Goal: Task Accomplishment & Management: Manage account settings

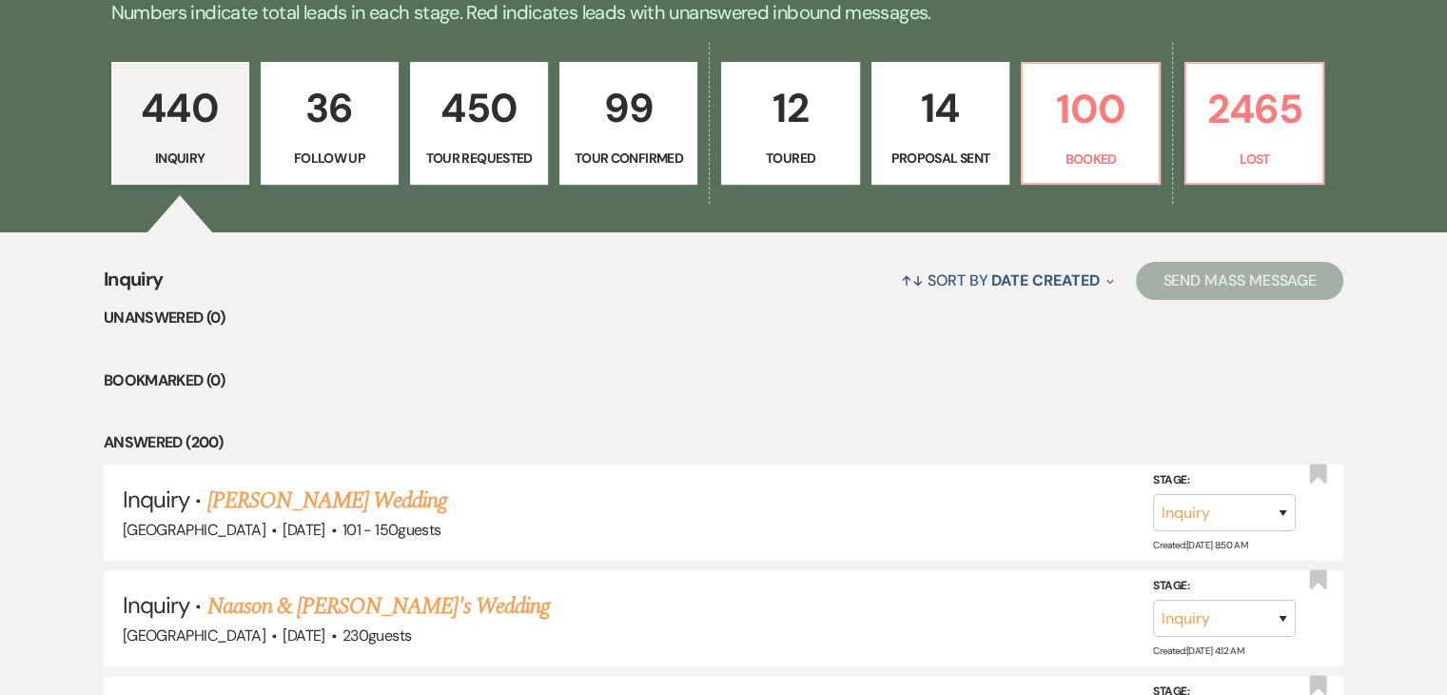
scroll to position [476, 0]
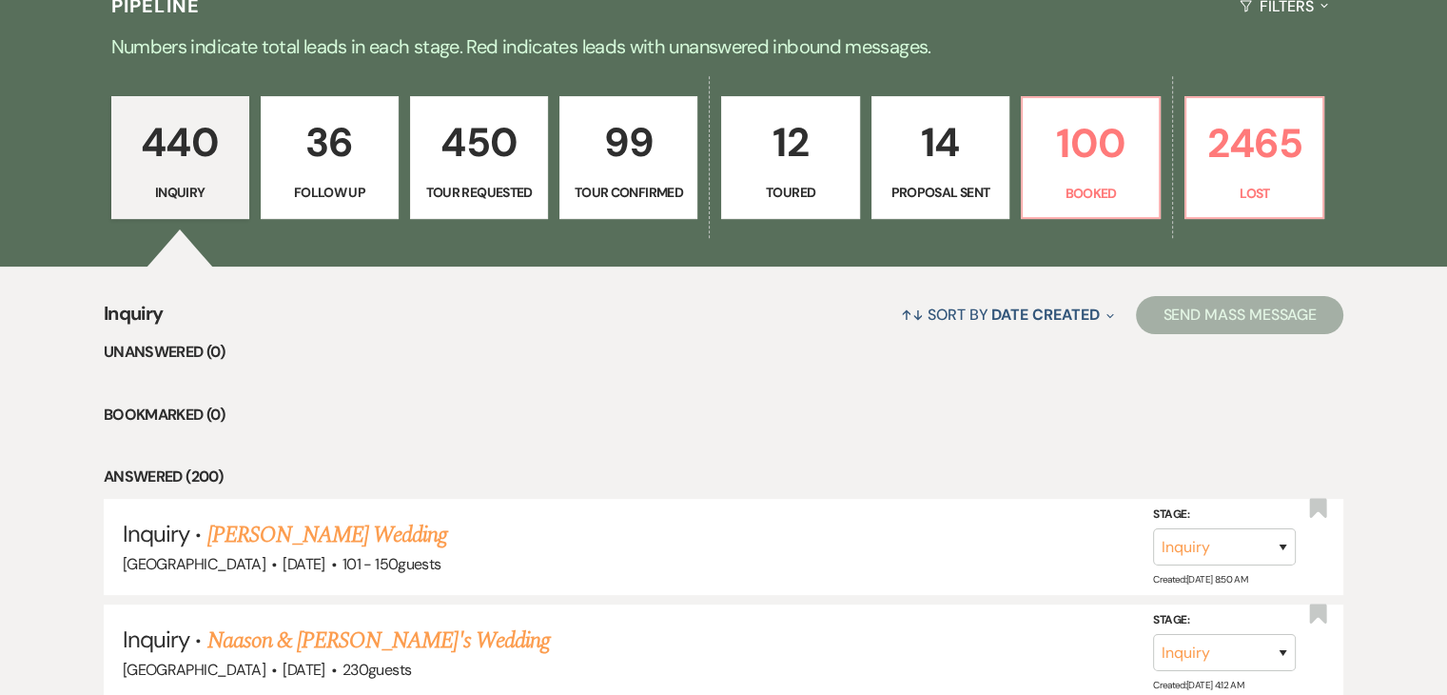
click at [205, 170] on p "440" at bounding box center [180, 142] width 113 height 64
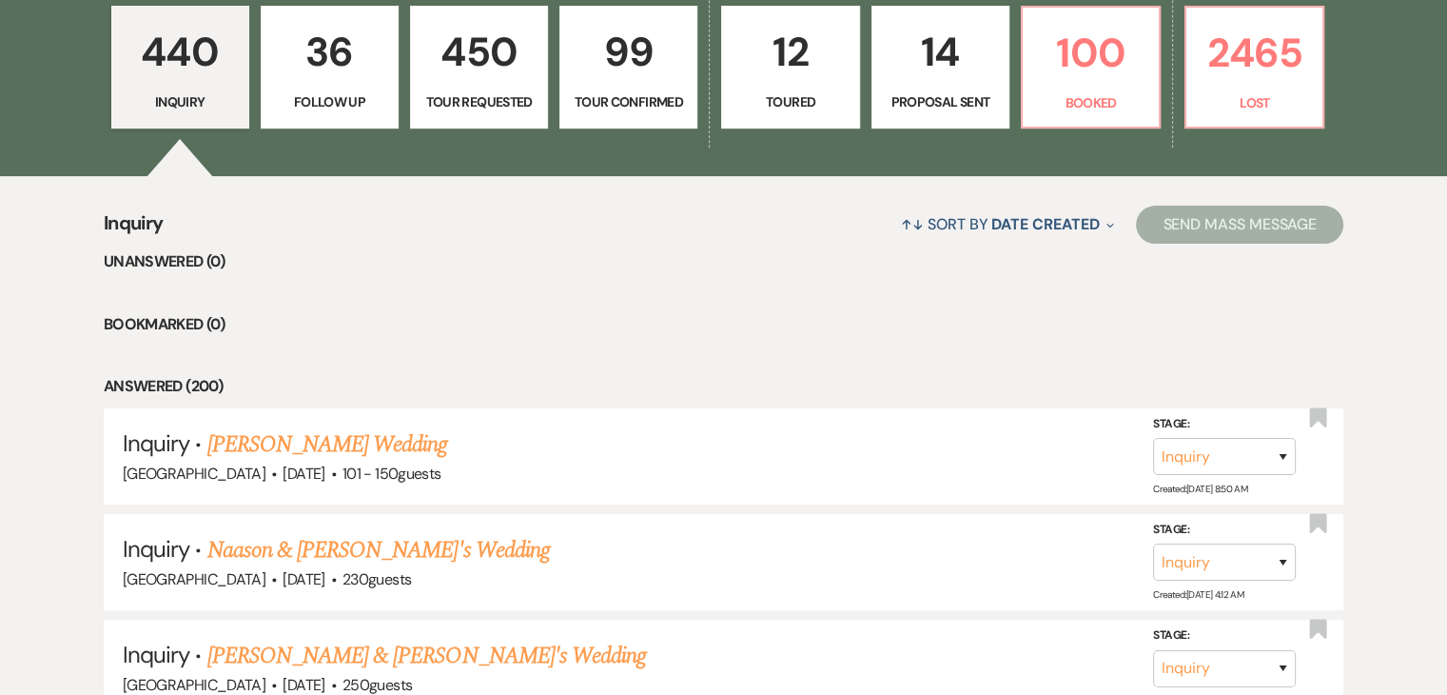
scroll to position [571, 0]
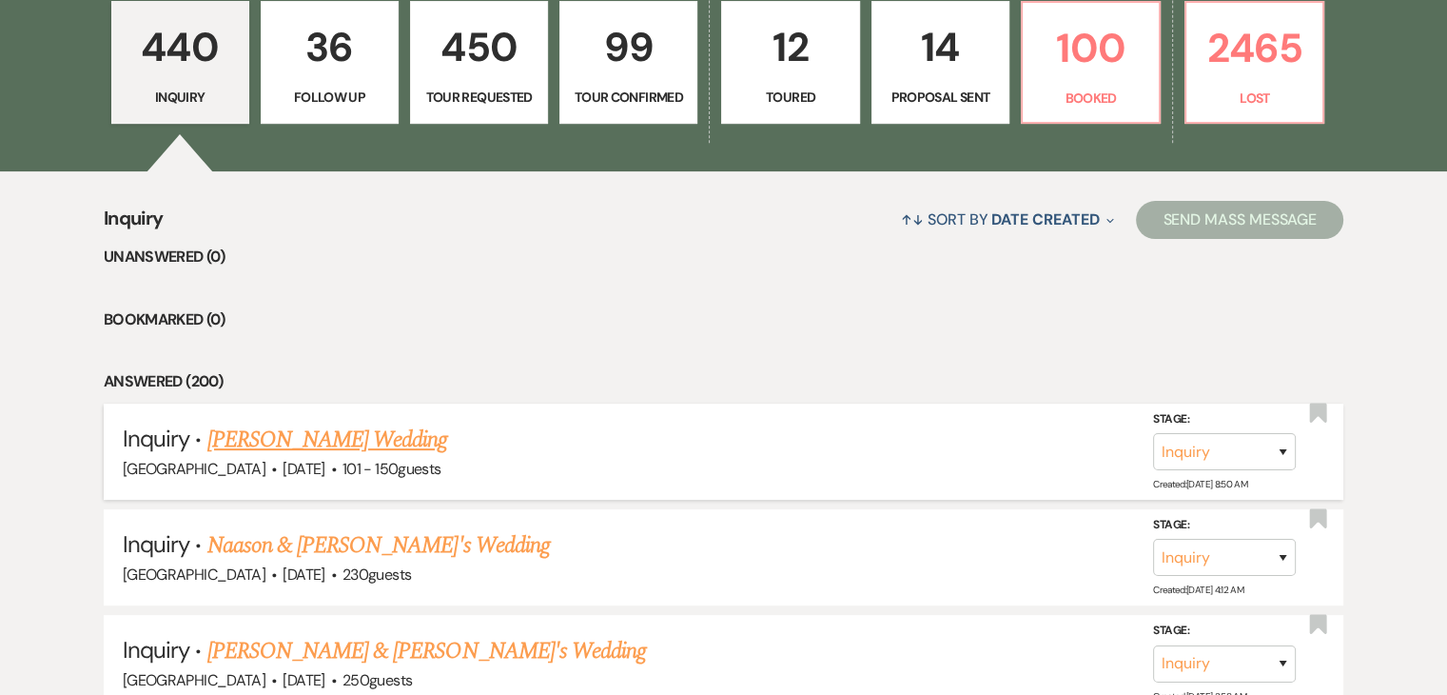
click at [339, 436] on link "[PERSON_NAME] Wedding" at bounding box center [327, 440] width 241 height 34
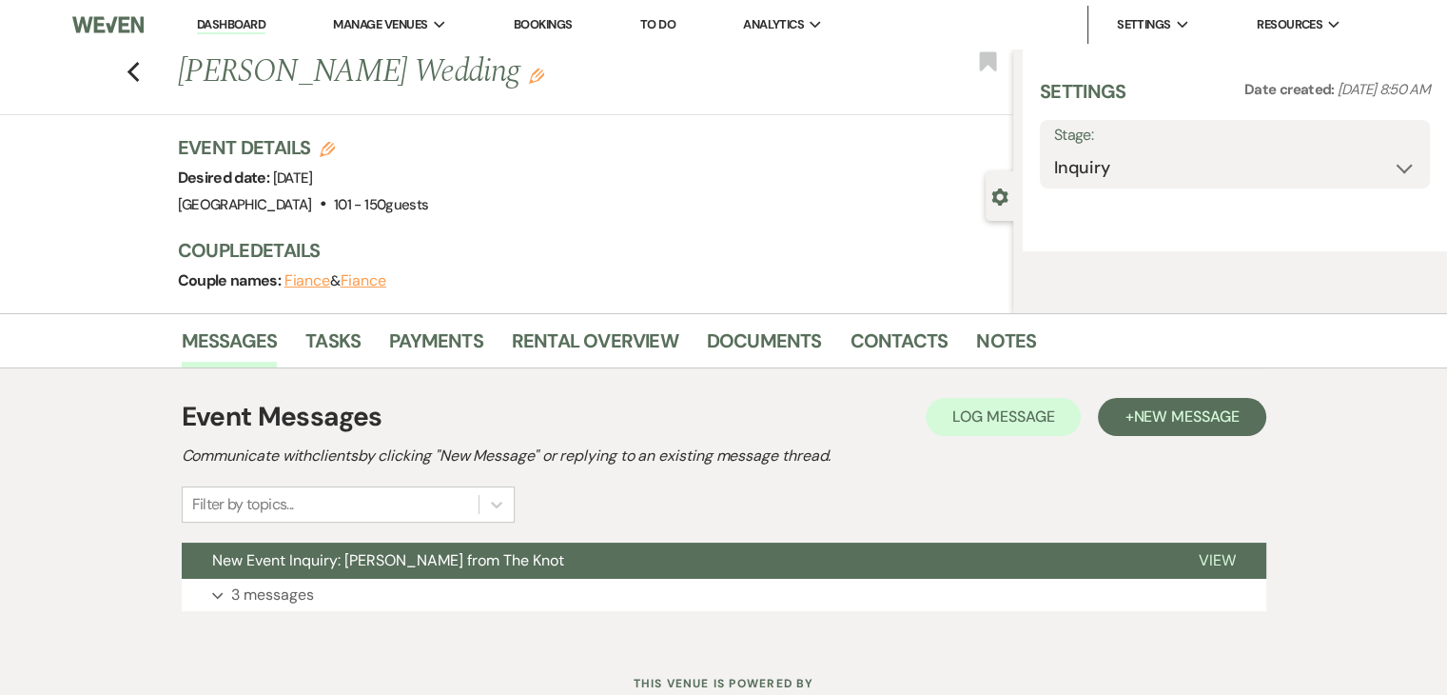
select select "2"
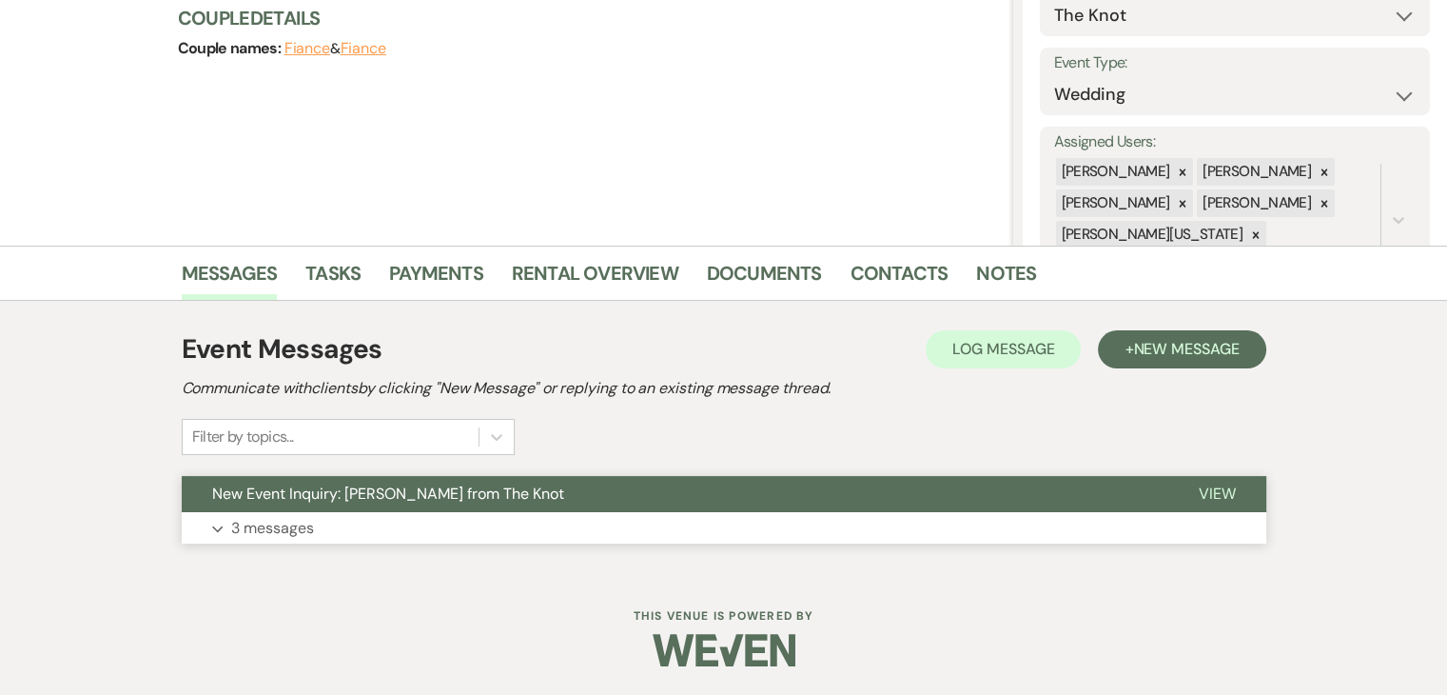
click at [413, 528] on button "Expand 3 messages" at bounding box center [724, 528] width 1085 height 32
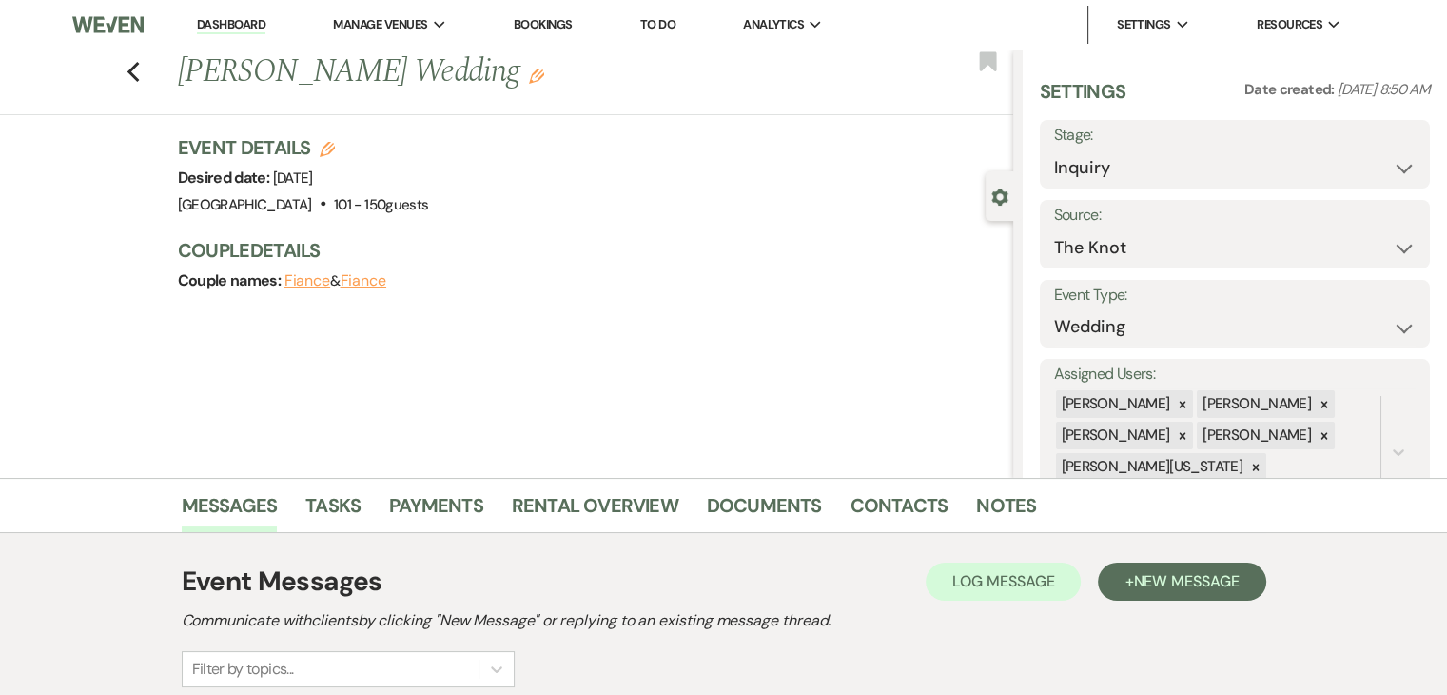
click at [165, 199] on div "Previous [PERSON_NAME] Wedding Edit Bookmark Gear Settings Settings Date create…" at bounding box center [506, 263] width 1013 height 428
click at [148, 73] on div "Previous [PERSON_NAME] Wedding Edit Bookmark" at bounding box center [501, 82] width 1023 height 66
click at [130, 72] on div "Previous [PERSON_NAME] Wedding Edit Bookmark" at bounding box center [501, 82] width 1023 height 66
click at [137, 77] on icon "Previous" at bounding box center [134, 72] width 14 height 23
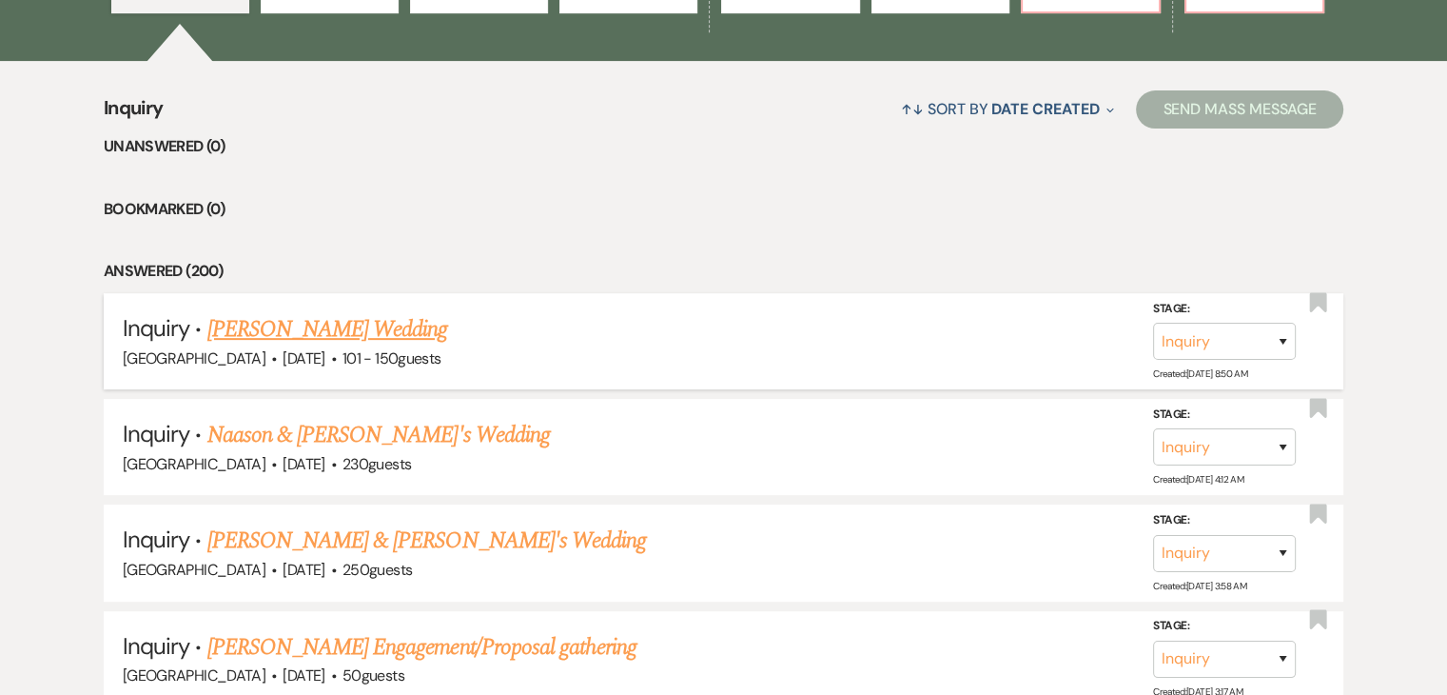
scroll to position [285, 0]
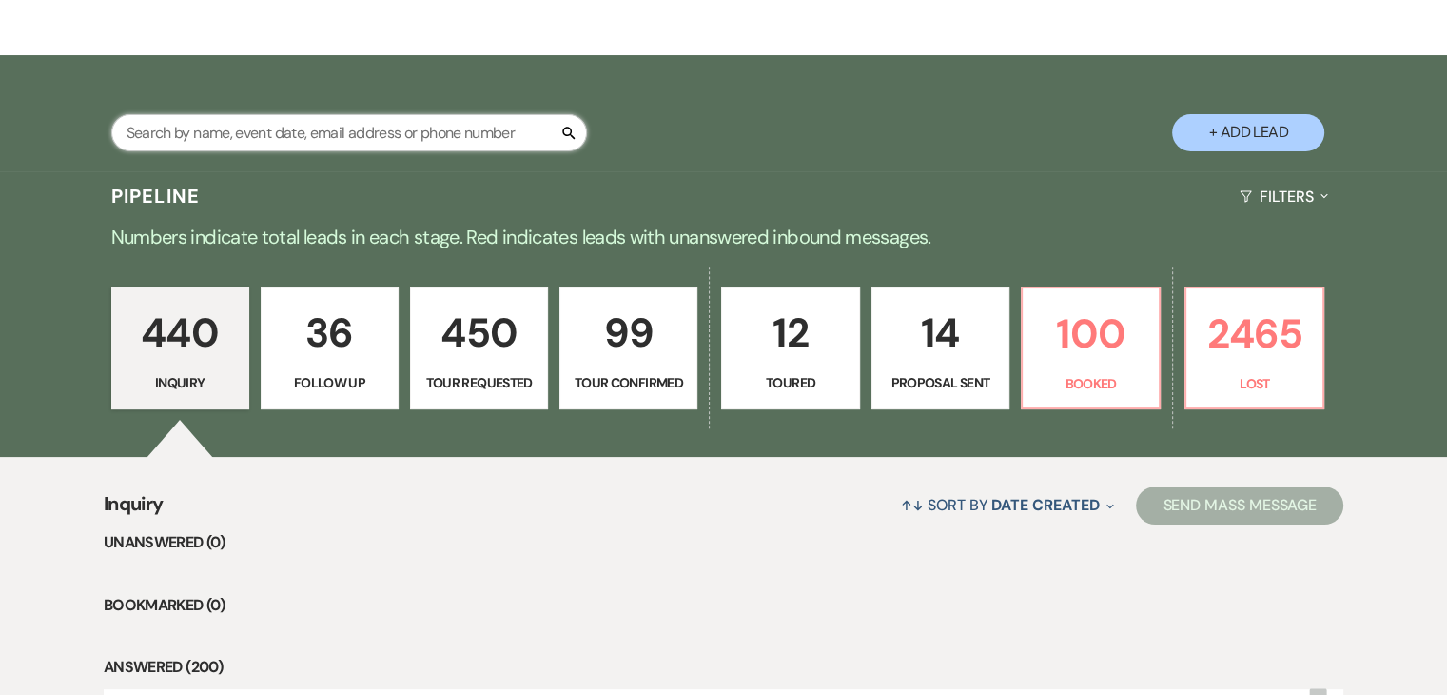
click at [272, 126] on input "text" at bounding box center [349, 132] width 476 height 37
paste input "[EMAIL_ADDRESS][PERSON_NAME][DOMAIN_NAME]"
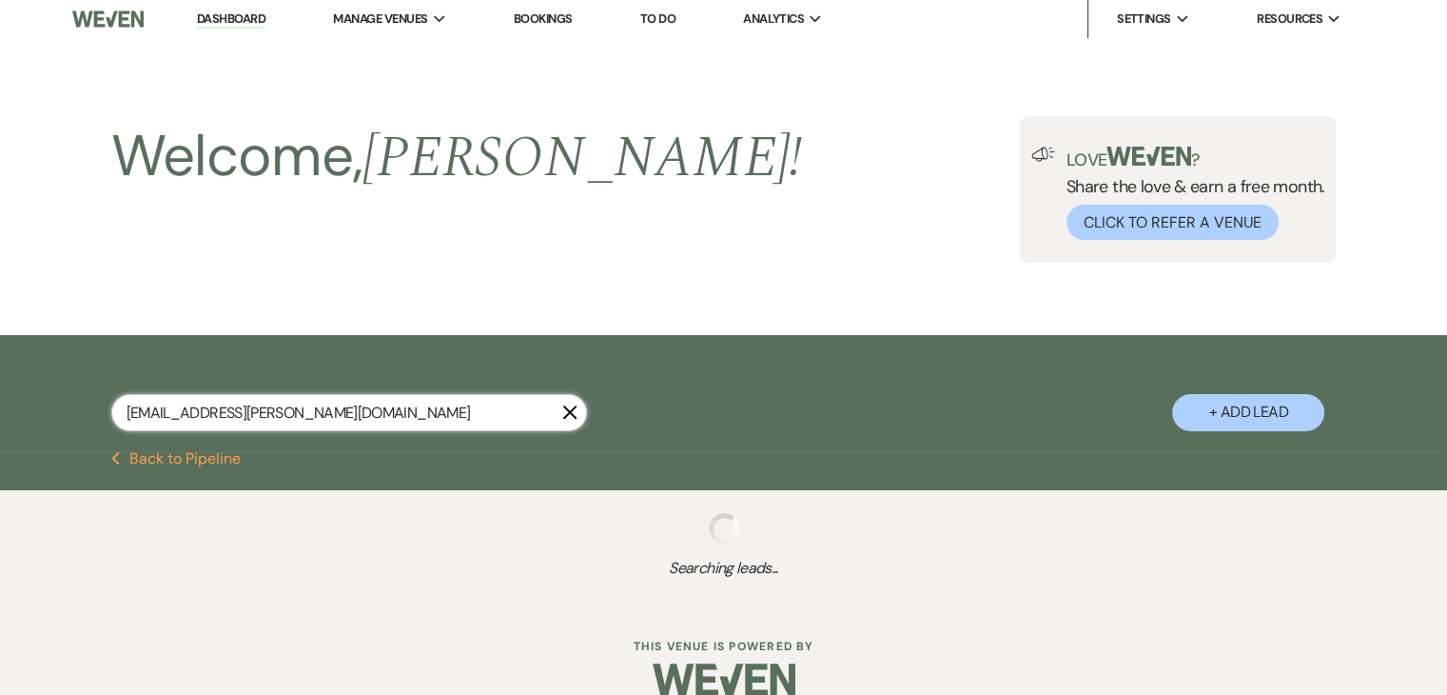
scroll to position [36, 0]
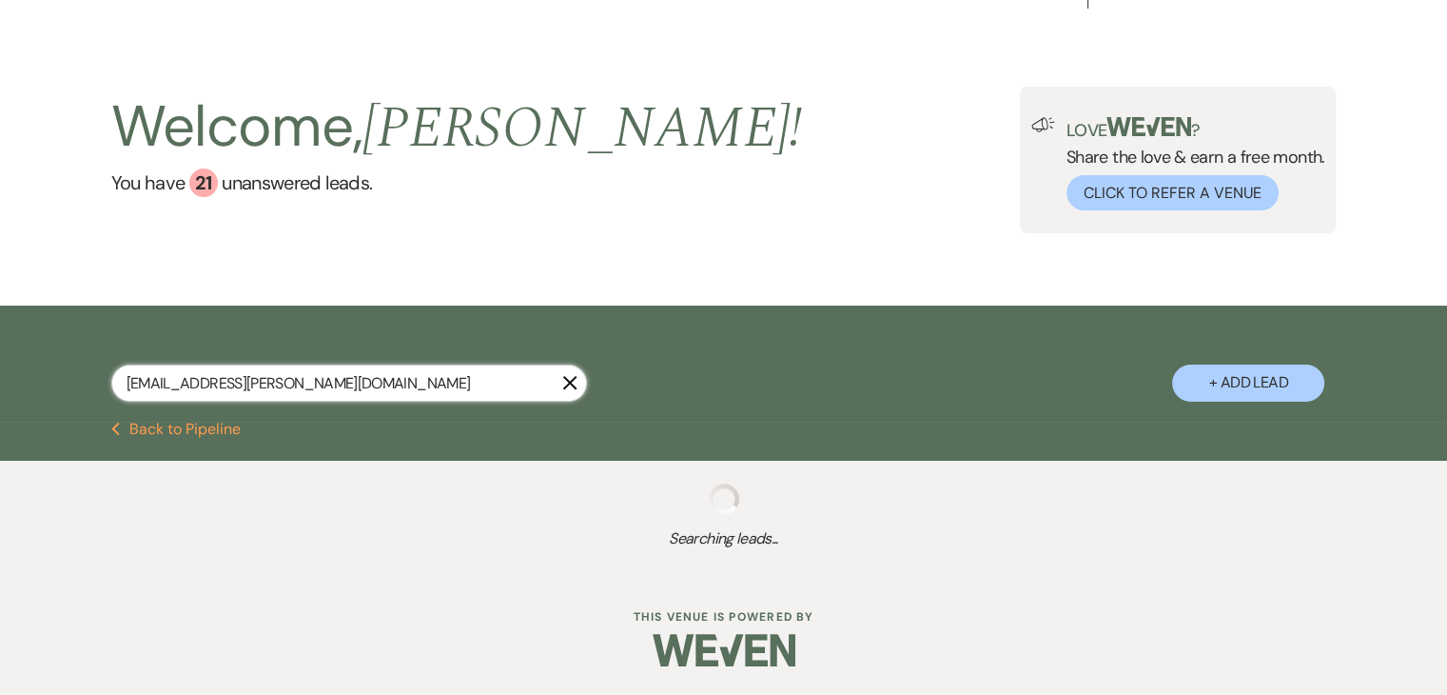
type input "[EMAIL_ADDRESS][PERSON_NAME][DOMAIN_NAME]"
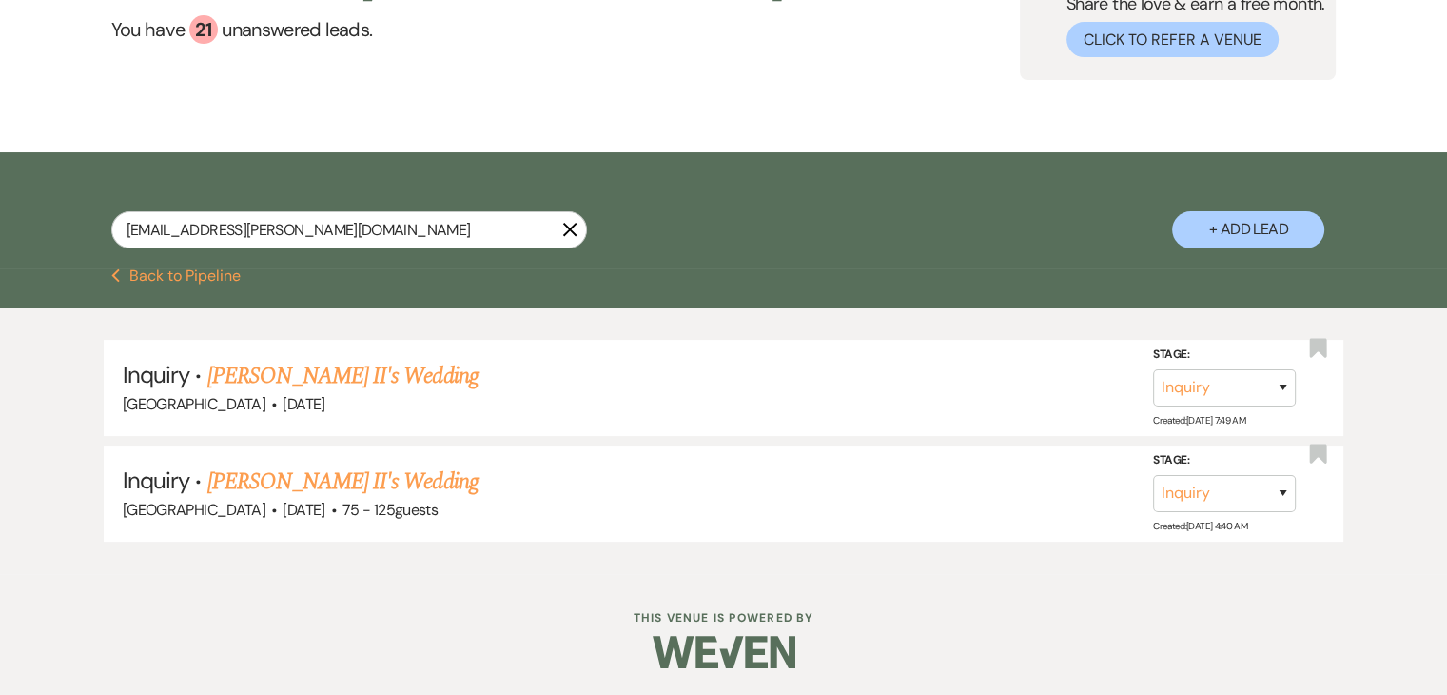
click at [480, 540] on div "Inquiry · [PERSON_NAME] II's Wedding [GEOGRAPHIC_DATA] · [DATE] Stage: Inquiry …" at bounding box center [723, 440] width 1447 height 266
click at [501, 607] on div at bounding box center [724, 651] width 974 height 89
click at [679, 120] on div "Welcome, [PERSON_NAME] ! You have 21 unanswered lead s . Love ? Share the love …" at bounding box center [723, 6] width 1447 height 291
click at [788, 115] on div "Welcome, [PERSON_NAME] ! You have 21 unanswered lead s . Love ? Share the love …" at bounding box center [723, 6] width 1447 height 291
click at [825, 79] on div "Welcome, [PERSON_NAME] ! You have 21 unanswered lead s . Love ? Share the love …" at bounding box center [724, 6] width 1370 height 147
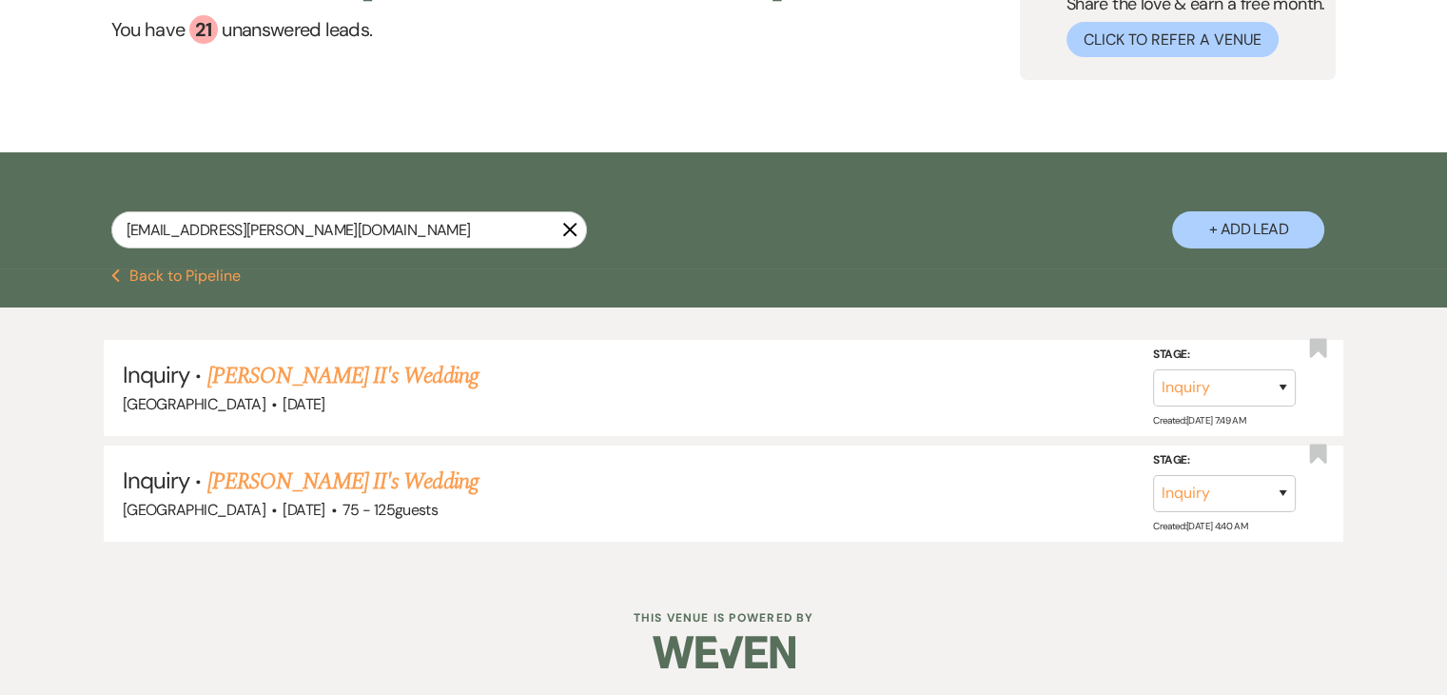
click at [856, 82] on div "Welcome, [PERSON_NAME] ! You have 21 unanswered lead s . Love ? Share the love …" at bounding box center [723, 6] width 1447 height 291
click at [957, 179] on div "[EMAIL_ADDRESS][PERSON_NAME][DOMAIN_NAME] X + Add Lead" at bounding box center [724, 213] width 1370 height 102
click at [614, 557] on div "Inquiry · [PERSON_NAME] II's Wedding [GEOGRAPHIC_DATA] · [DATE] Stage: Inquiry …" at bounding box center [723, 440] width 1447 height 266
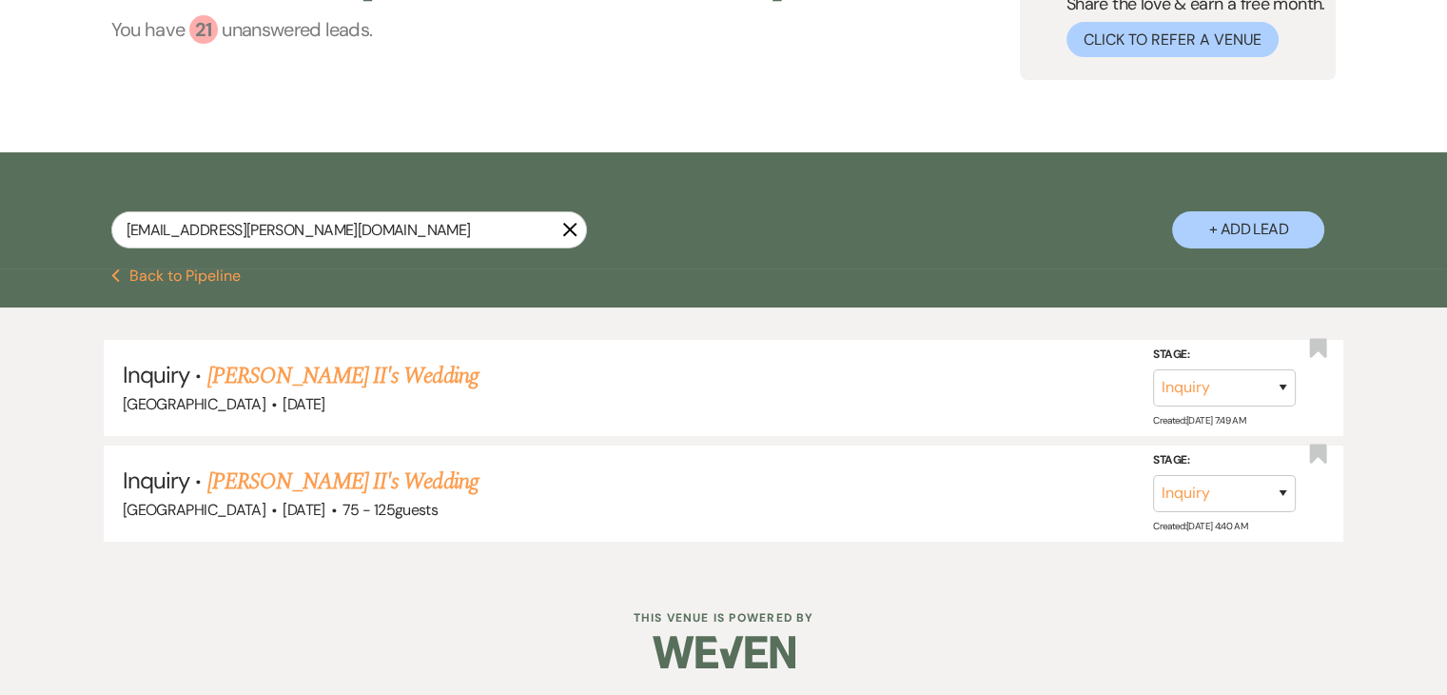
click at [281, 35] on link "You have 21 unanswered lead s ." at bounding box center [457, 29] width 692 height 29
